Goal: Task Accomplishment & Management: Manage account settings

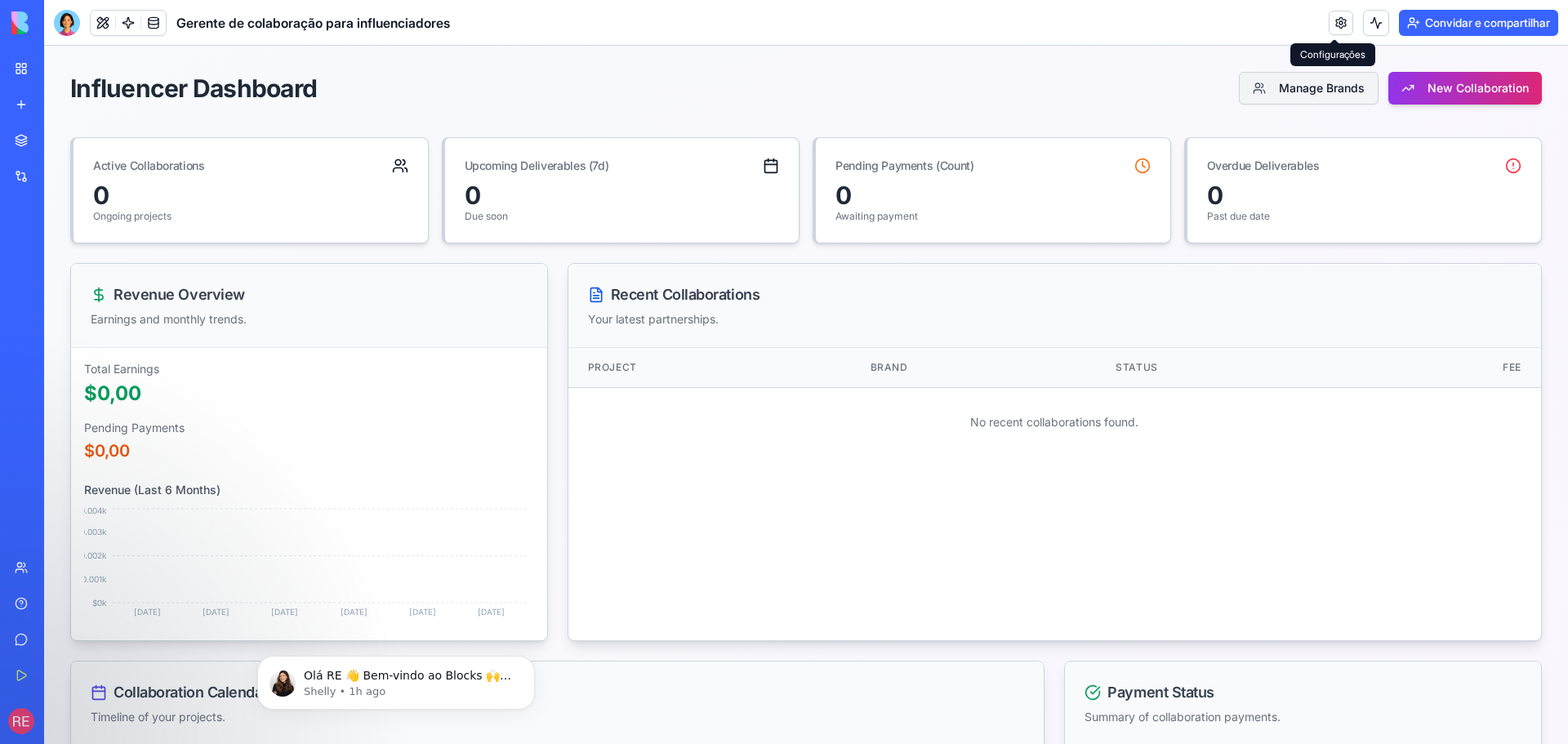
click at [1314, 85] on button "Manage Brands" at bounding box center [1308, 87] width 139 height 32
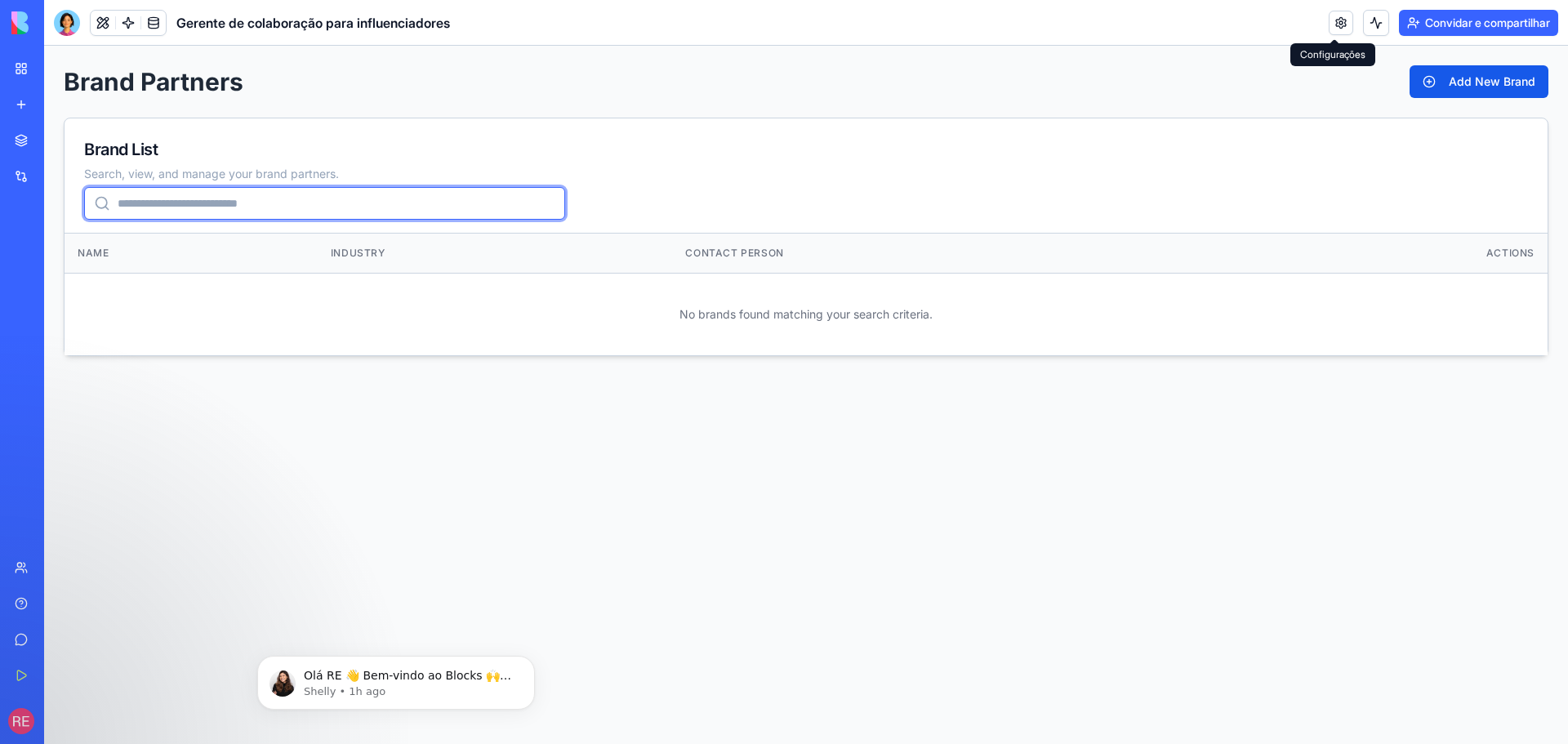
click at [297, 212] on input "search" at bounding box center [325, 203] width 481 height 32
drag, startPoint x: 983, startPoint y: 144, endPoint x: 1299, endPoint y: 102, distance: 318.8
click at [984, 144] on div "Brand List" at bounding box center [806, 149] width 1443 height 23
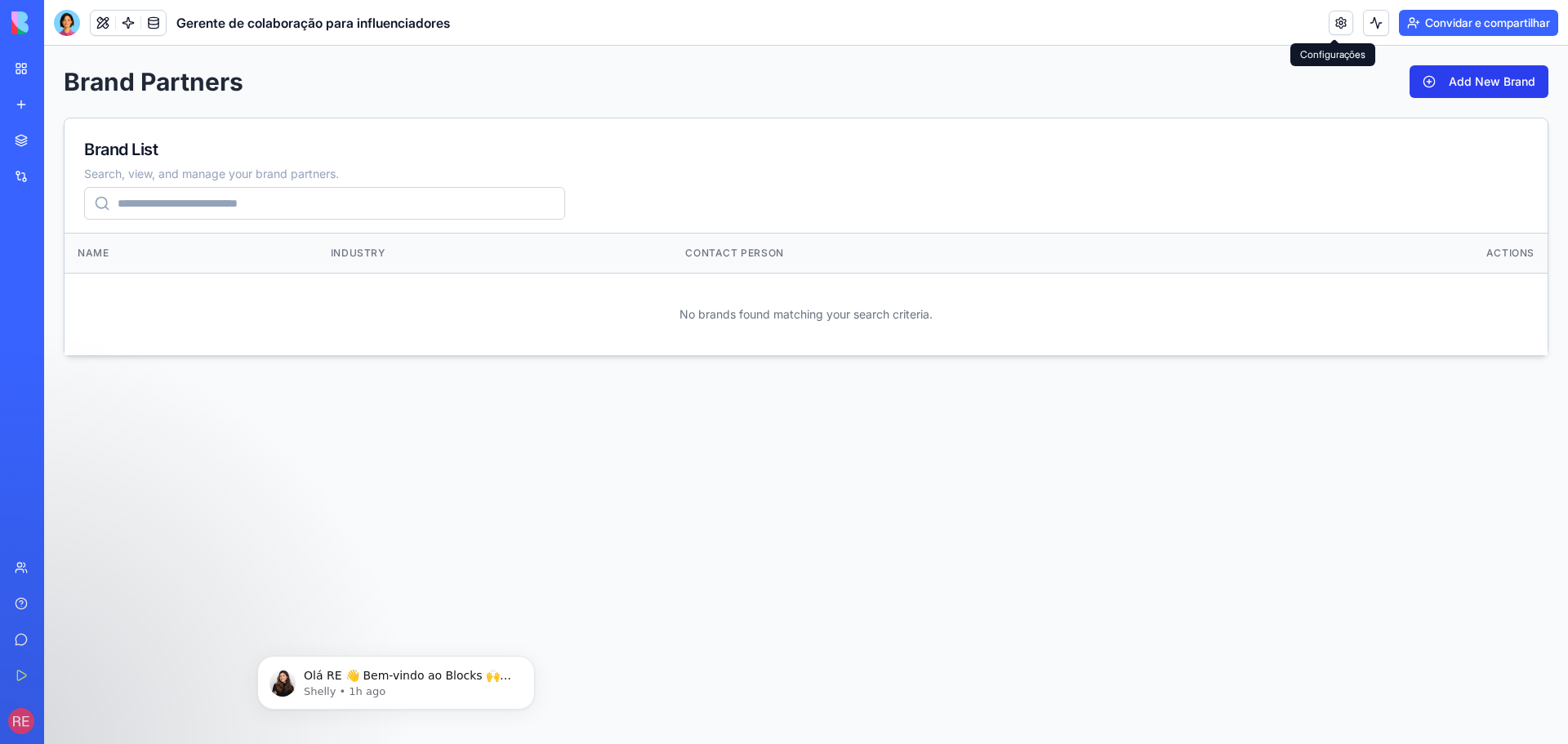
click at [1455, 71] on button "Add New Brand" at bounding box center [1479, 81] width 139 height 32
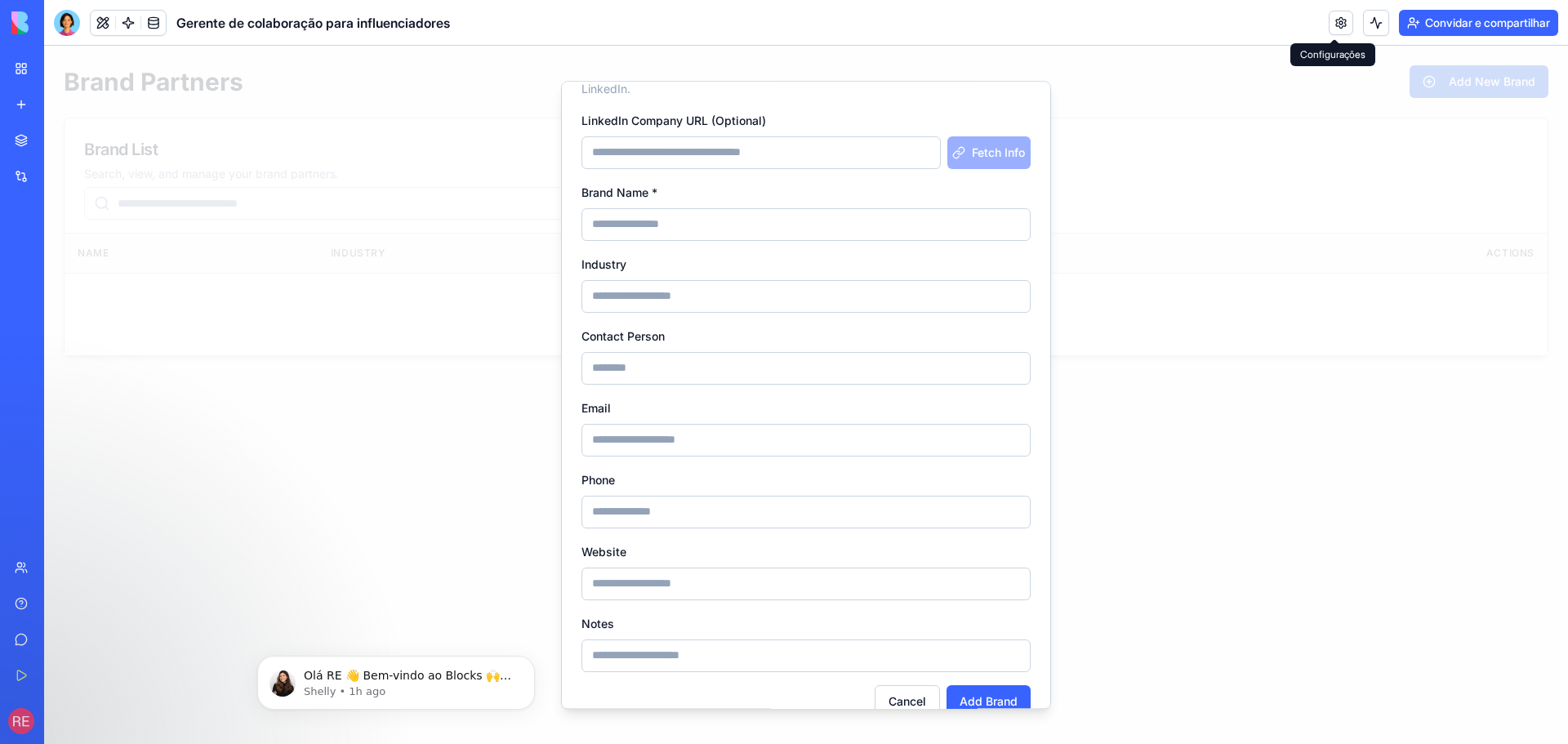
scroll to position [85, 0]
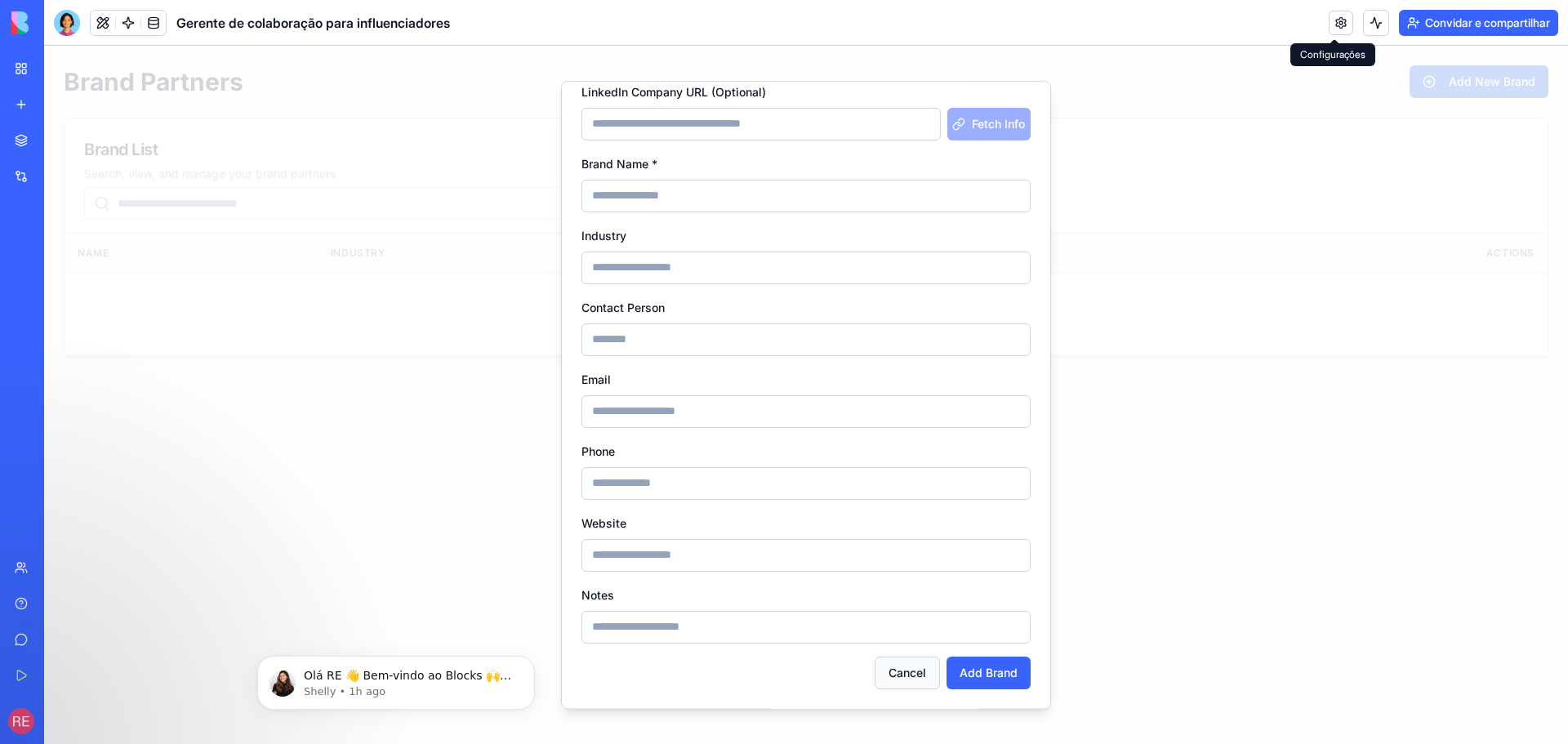
click at [878, 682] on button "Cancel" at bounding box center [907, 671] width 66 height 32
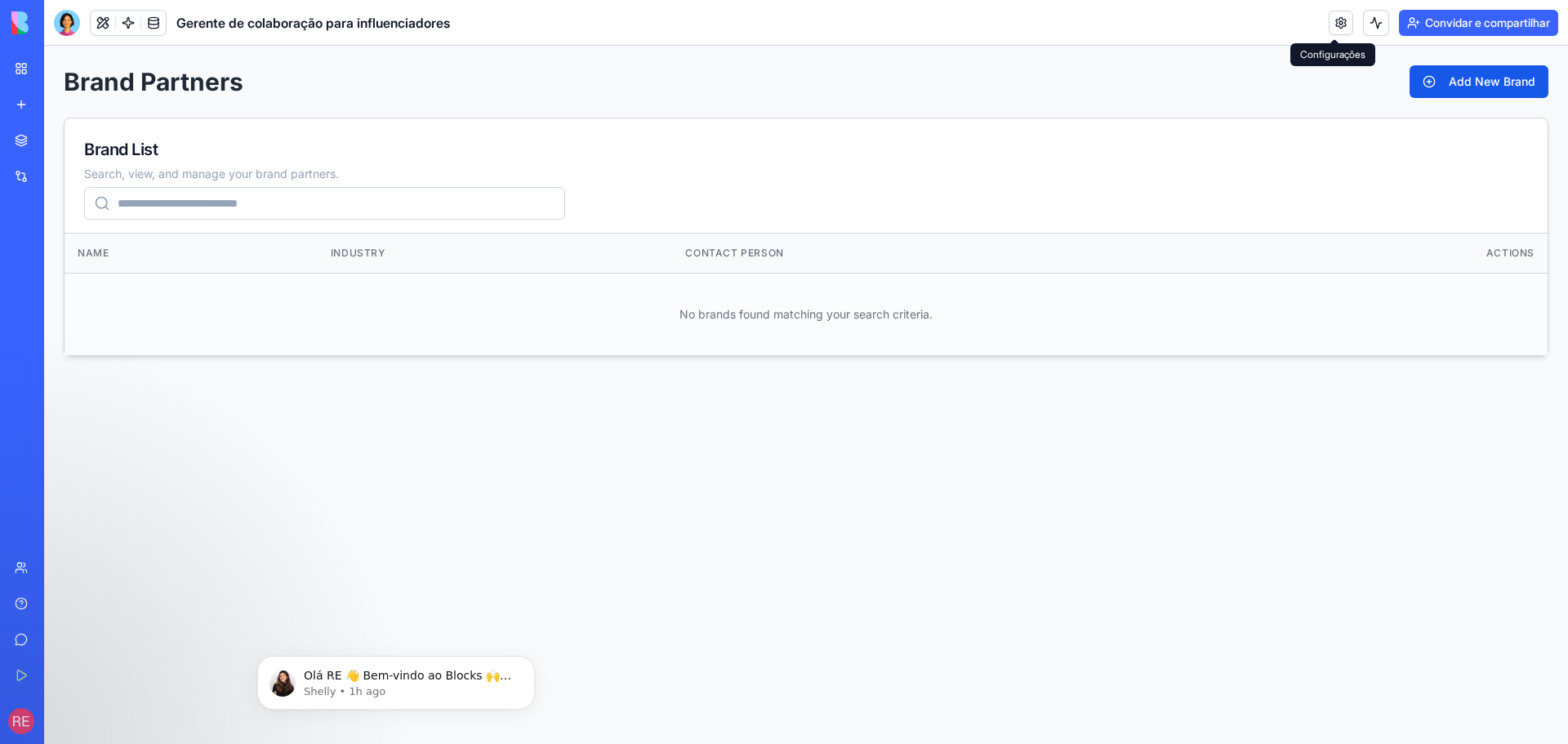
drag, startPoint x: 876, startPoint y: 304, endPoint x: 878, endPoint y: 313, distance: 9.2
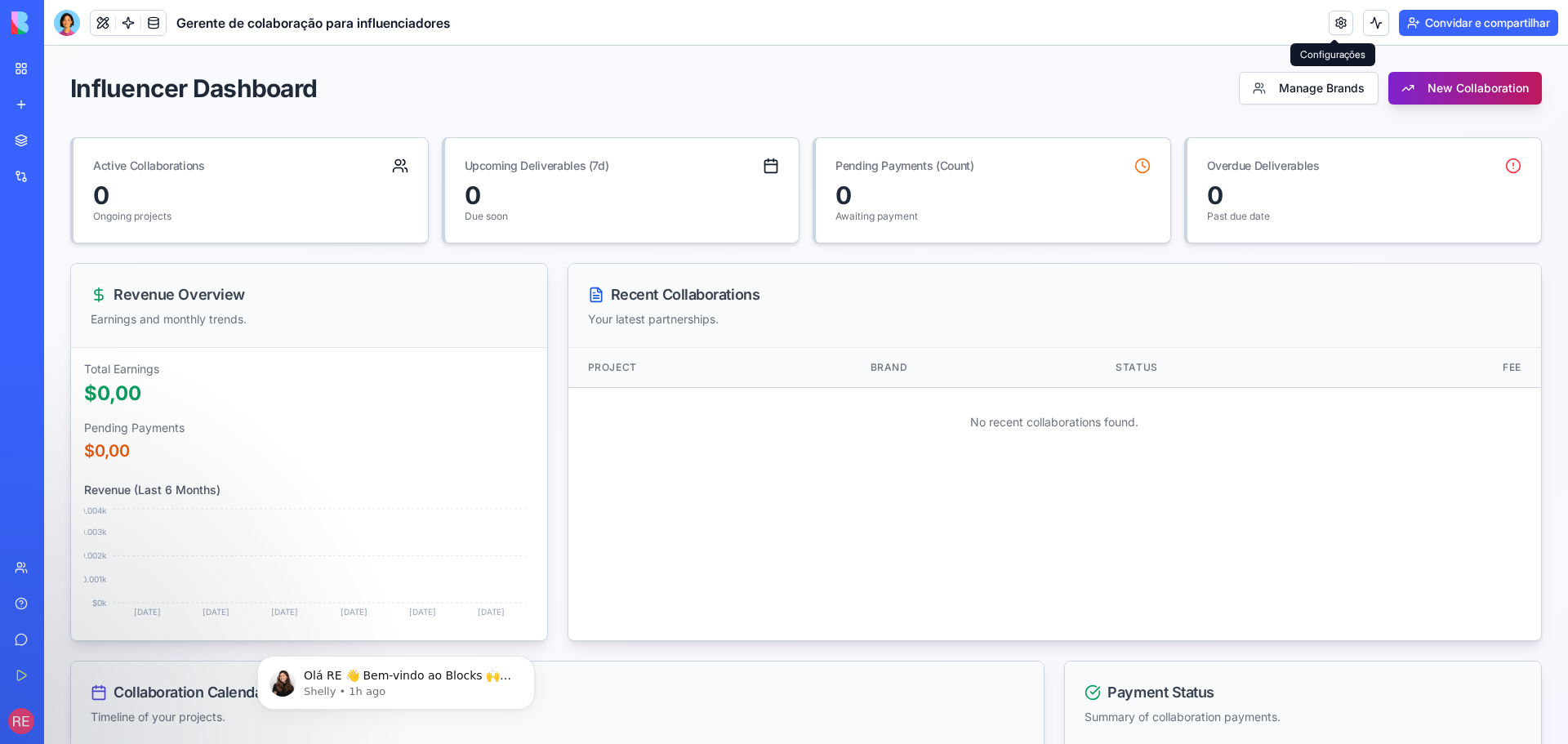
click at [1412, 85] on button "New Collaboration" at bounding box center [1465, 87] width 154 height 32
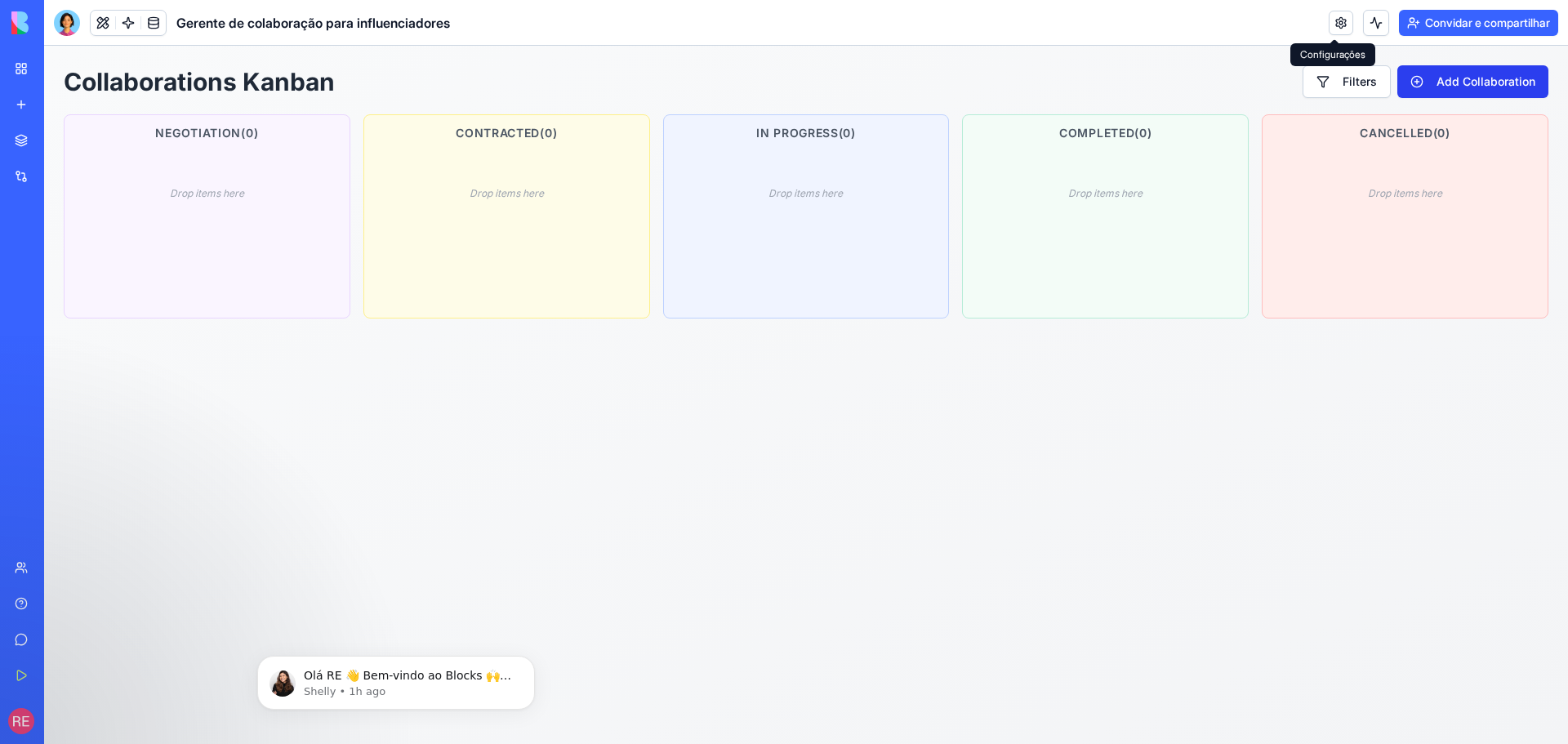
click at [1442, 75] on button "Add Collaboration" at bounding box center [1473, 81] width 151 height 32
select select
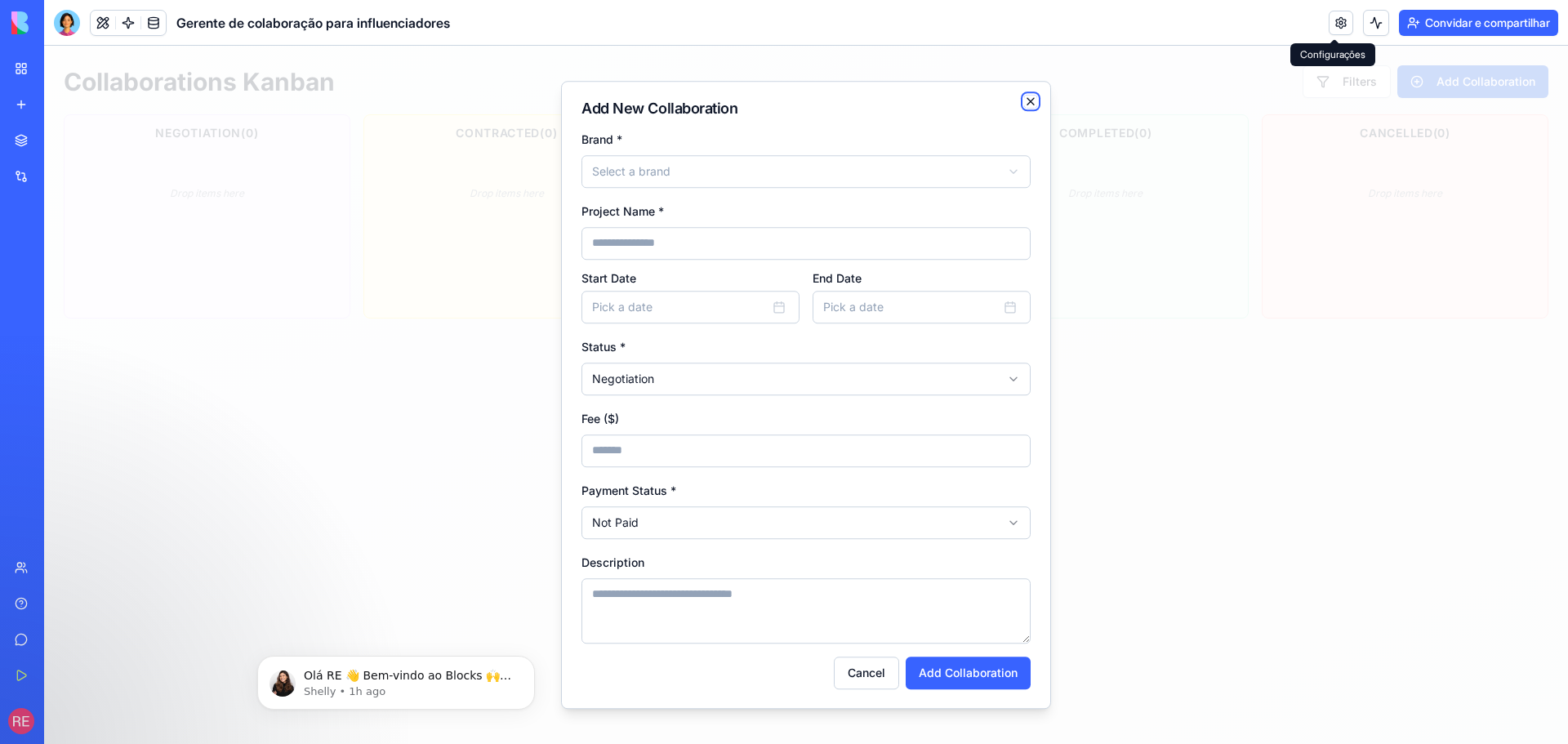
click at [1033, 101] on icon "button" at bounding box center [1030, 101] width 13 height 13
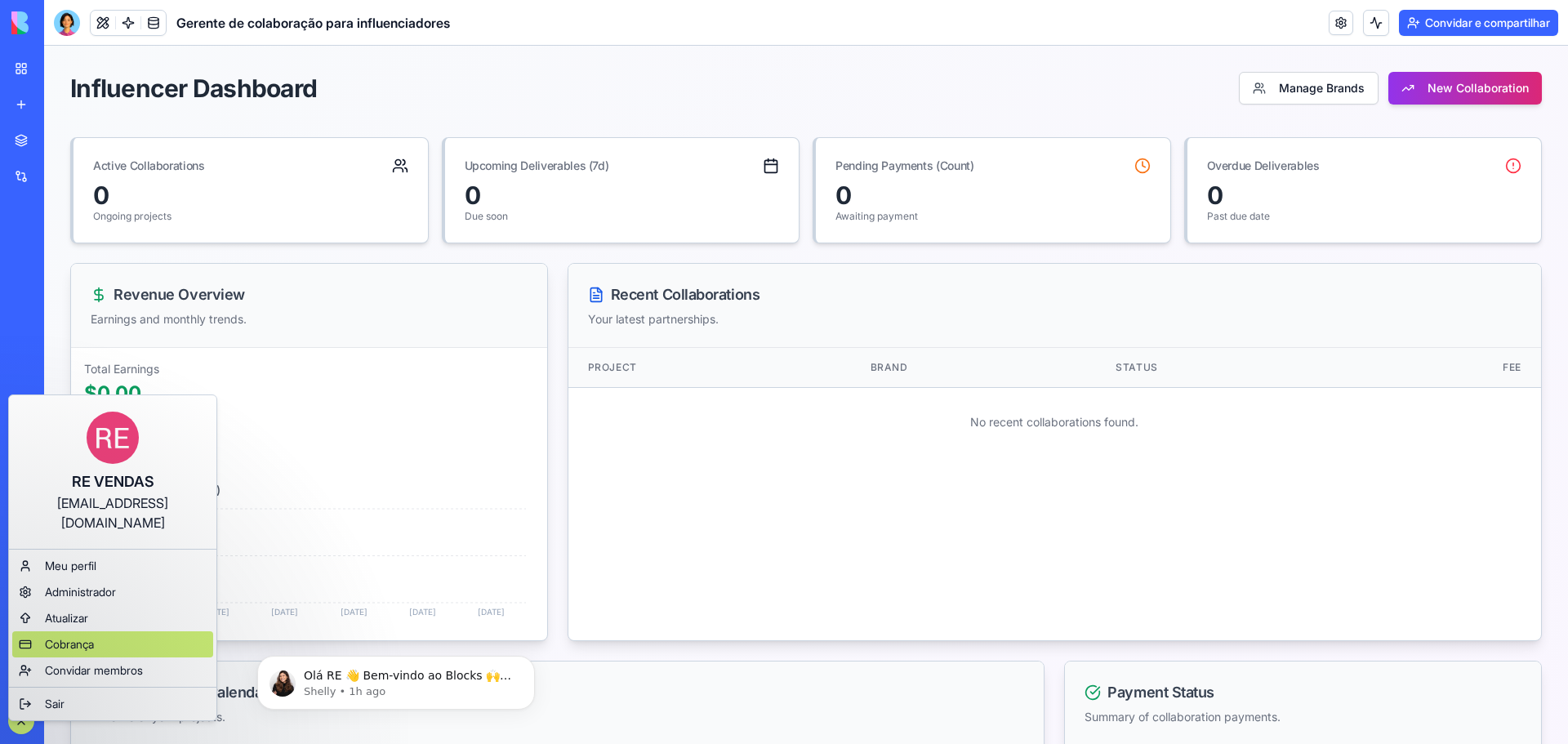
click at [60, 636] on font "Cobrança" at bounding box center [70, 643] width 49 height 14
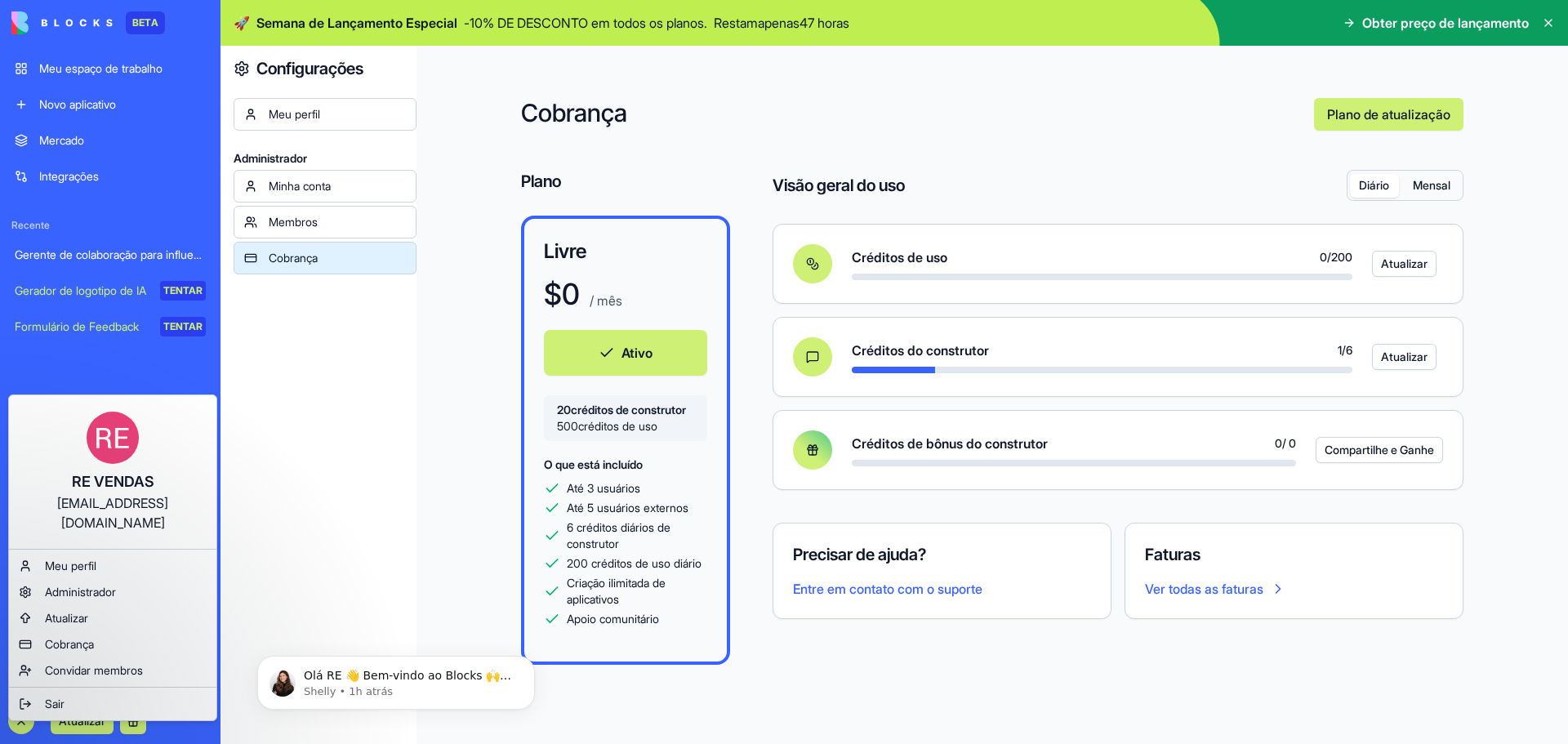
click at [1320, 487] on html "BETA Meu espaço de trabalho Novo aplicativo Mercado Integrações Recente Gerente…" at bounding box center [784, 372] width 1568 height 744
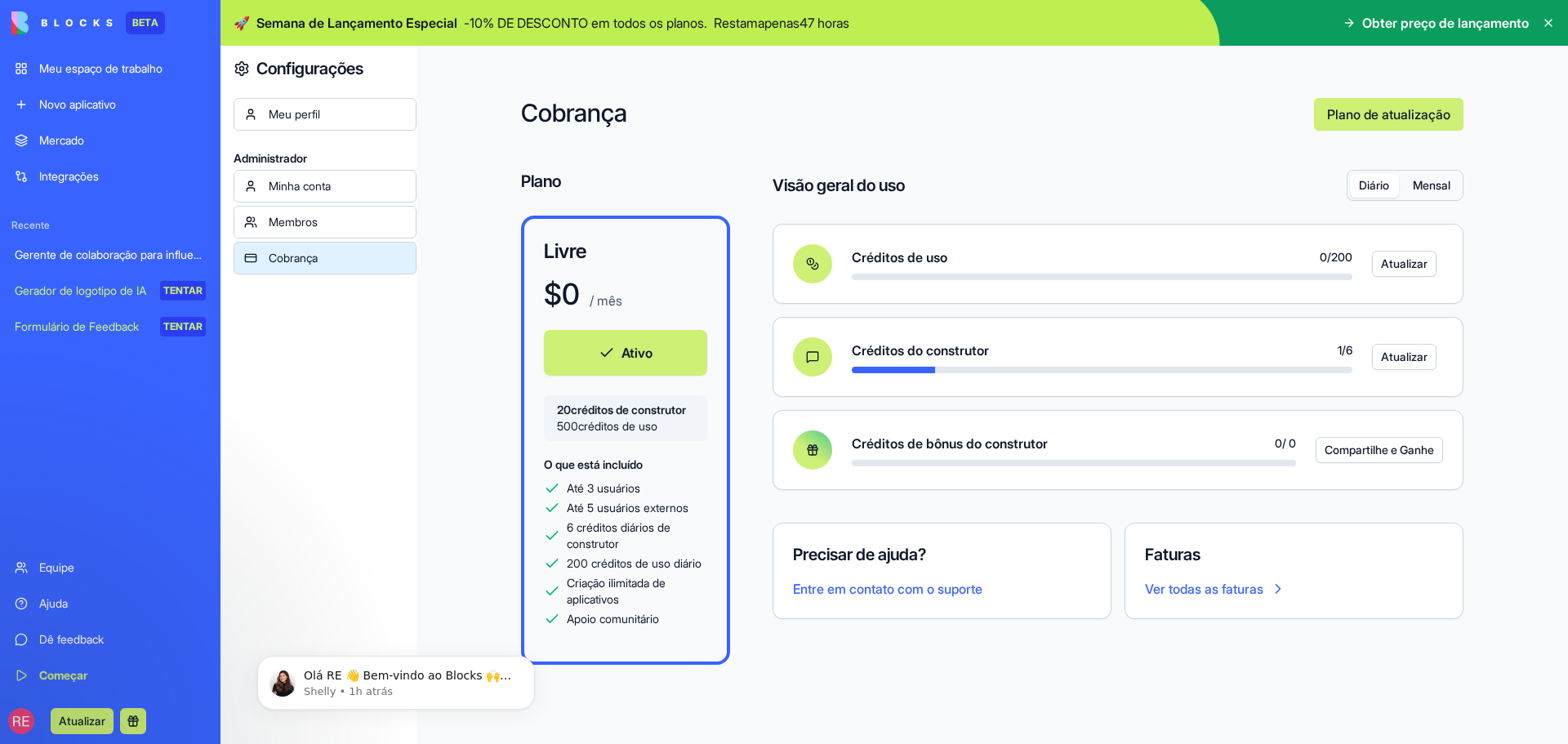
click at [1361, 440] on button "Compartilhe e Ganhe" at bounding box center [1379, 449] width 127 height 26
